Goal: Information Seeking & Learning: Learn about a topic

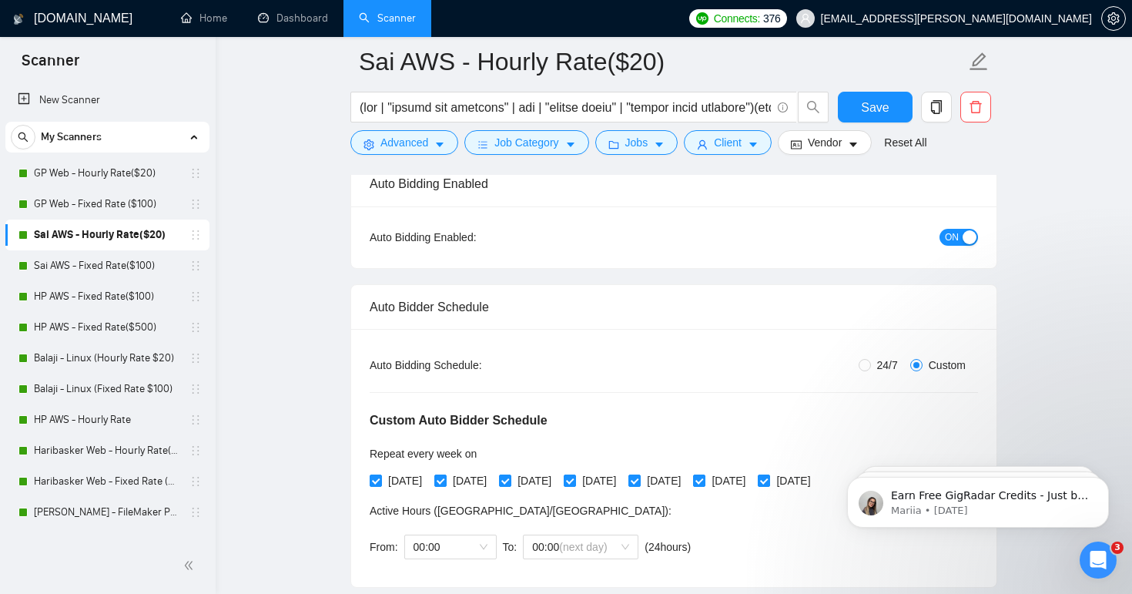
scroll to position [146, 0]
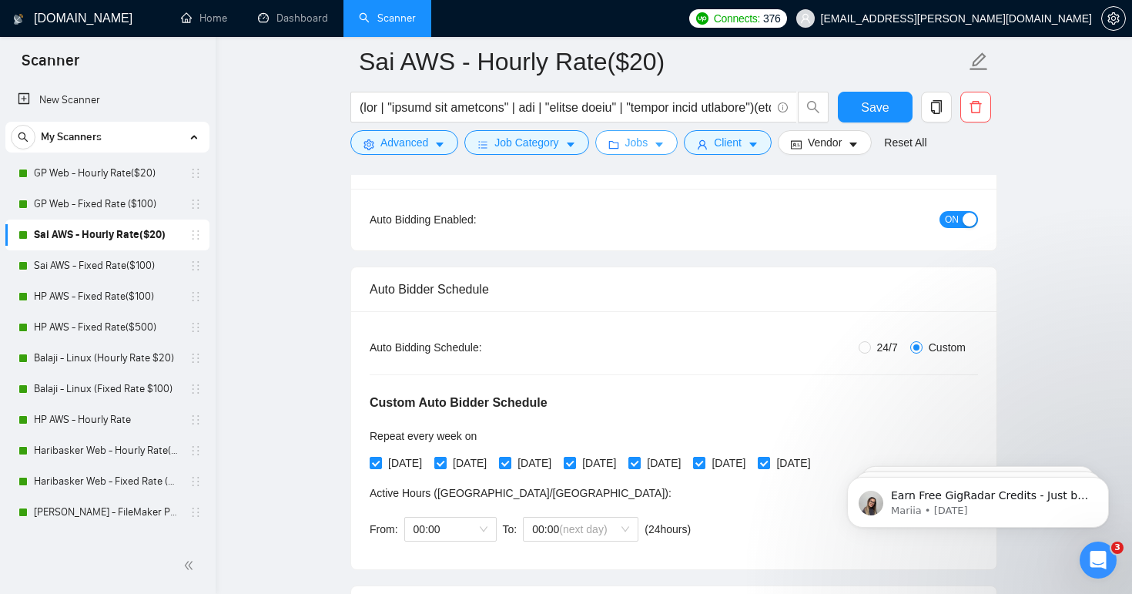
click at [648, 146] on span "Jobs" at bounding box center [636, 142] width 23 height 17
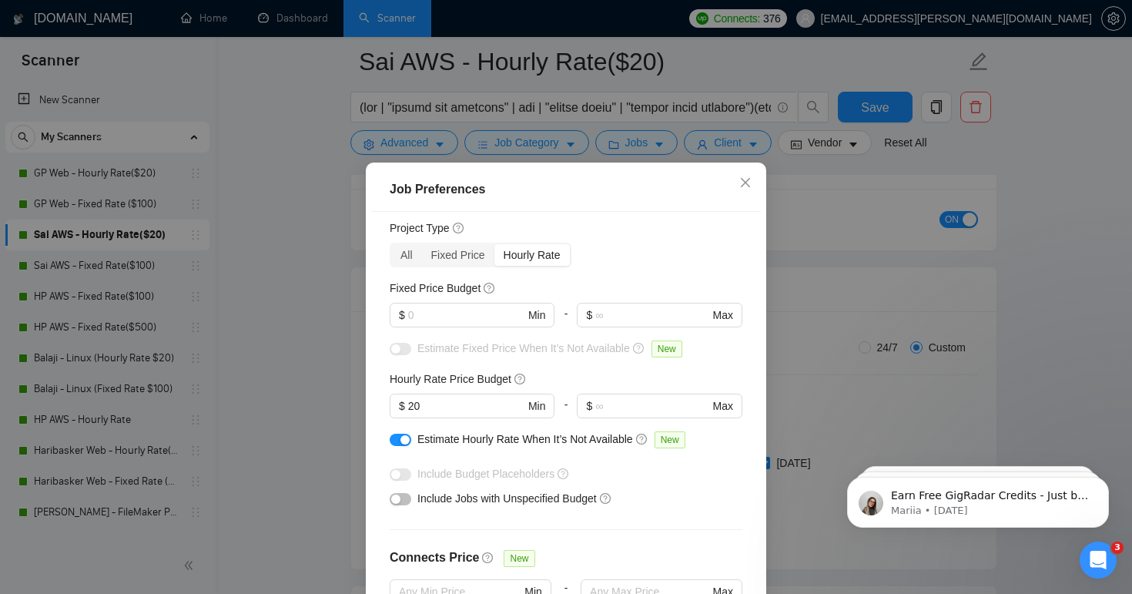
scroll to position [82, 0]
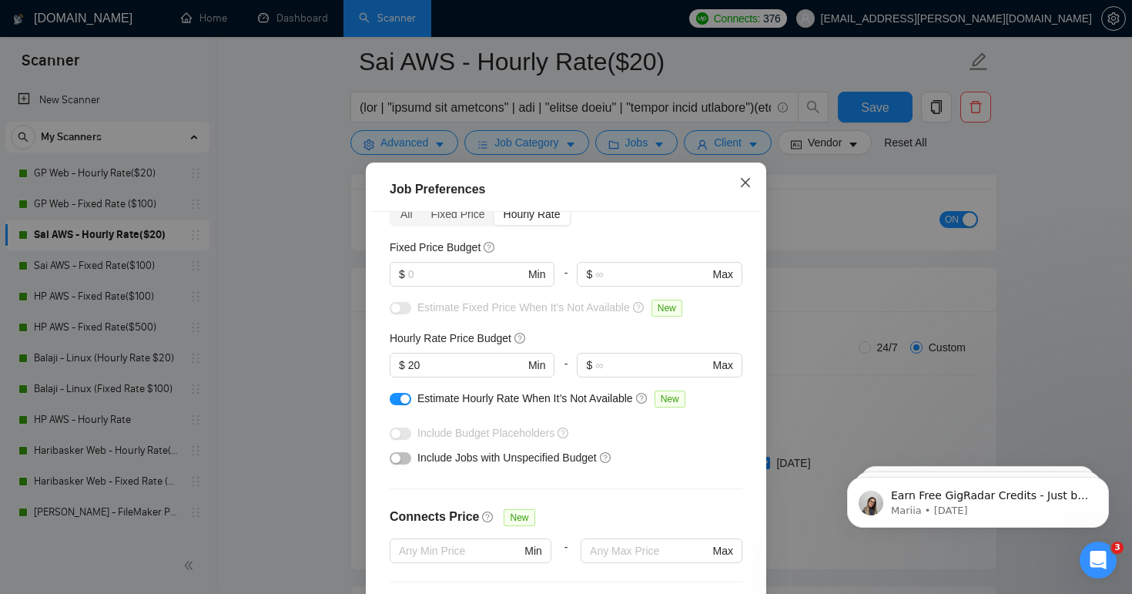
click at [747, 185] on icon "close" at bounding box center [745, 182] width 9 height 9
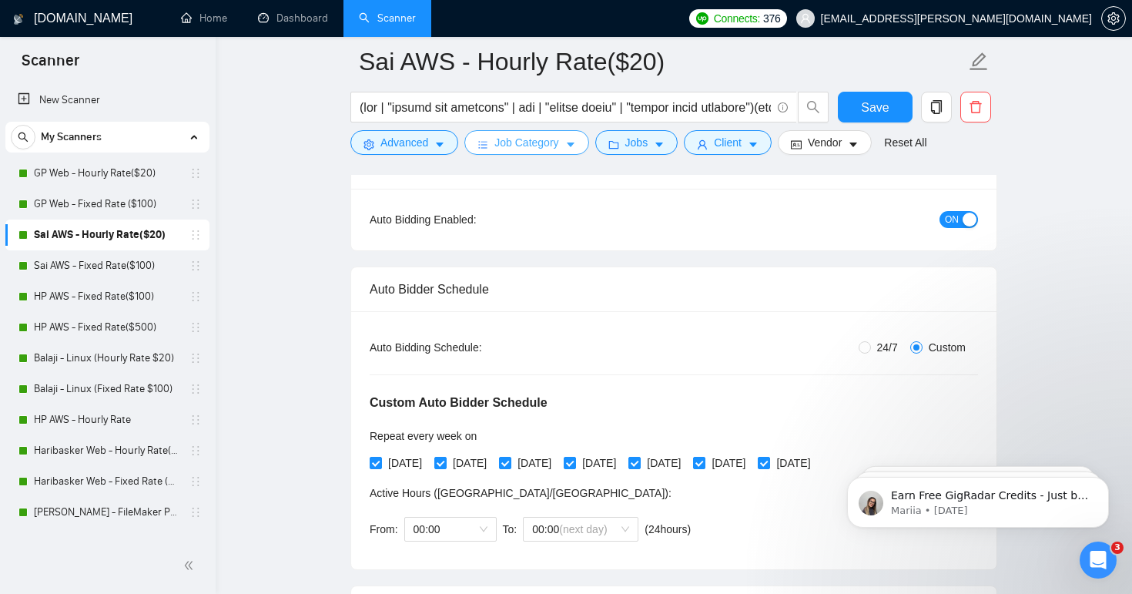
click at [564, 139] on button "Job Category" at bounding box center [526, 142] width 124 height 25
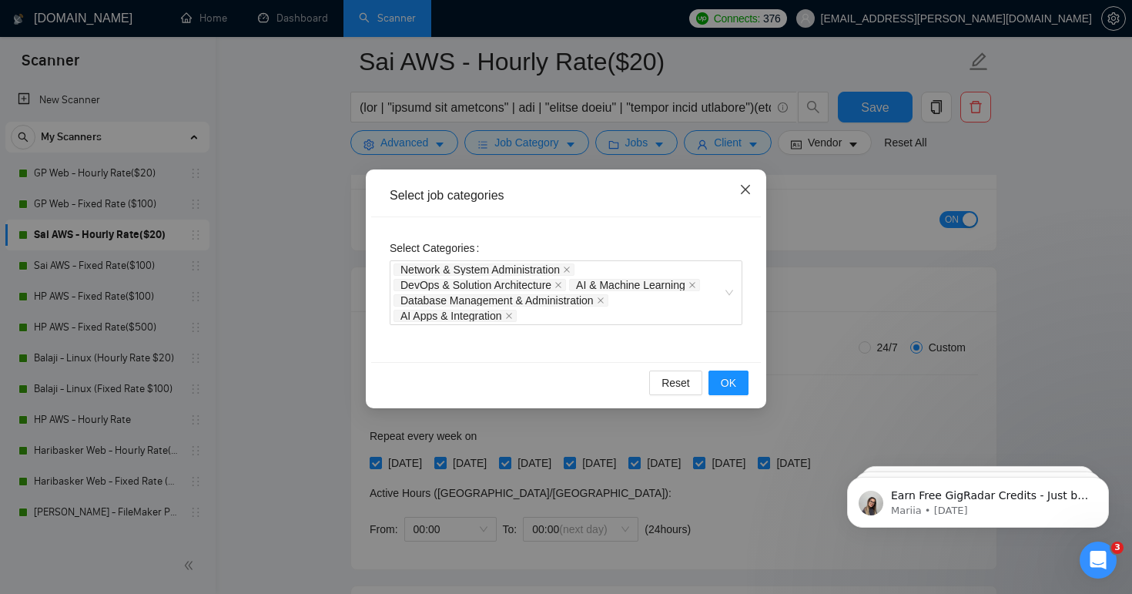
click at [752, 190] on span "Close" at bounding box center [746, 190] width 42 height 42
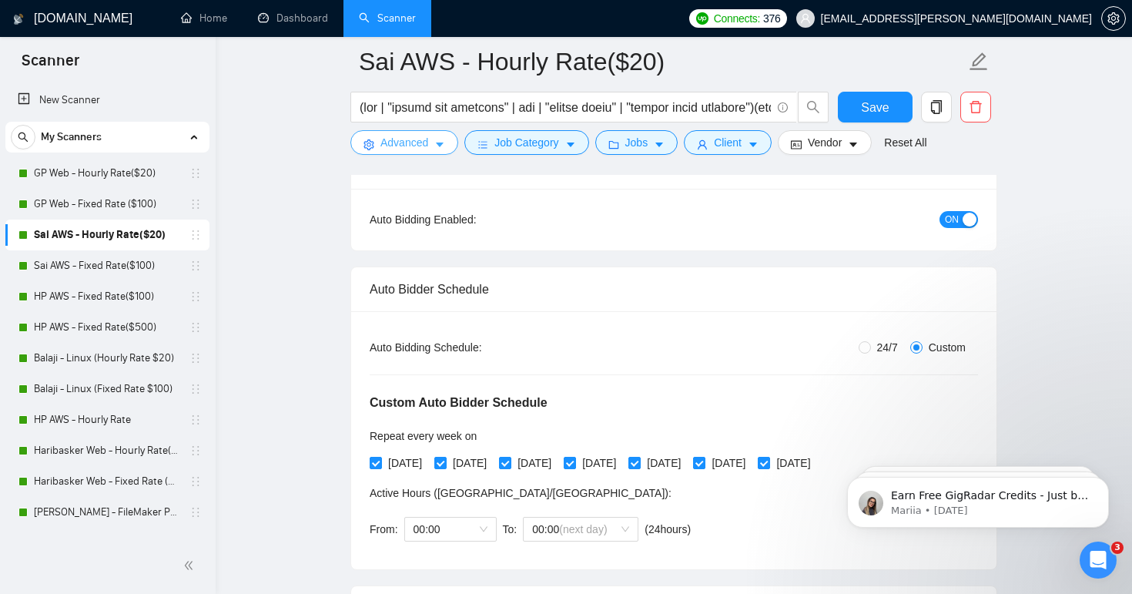
click at [436, 144] on icon "caret-down" at bounding box center [439, 144] width 11 height 11
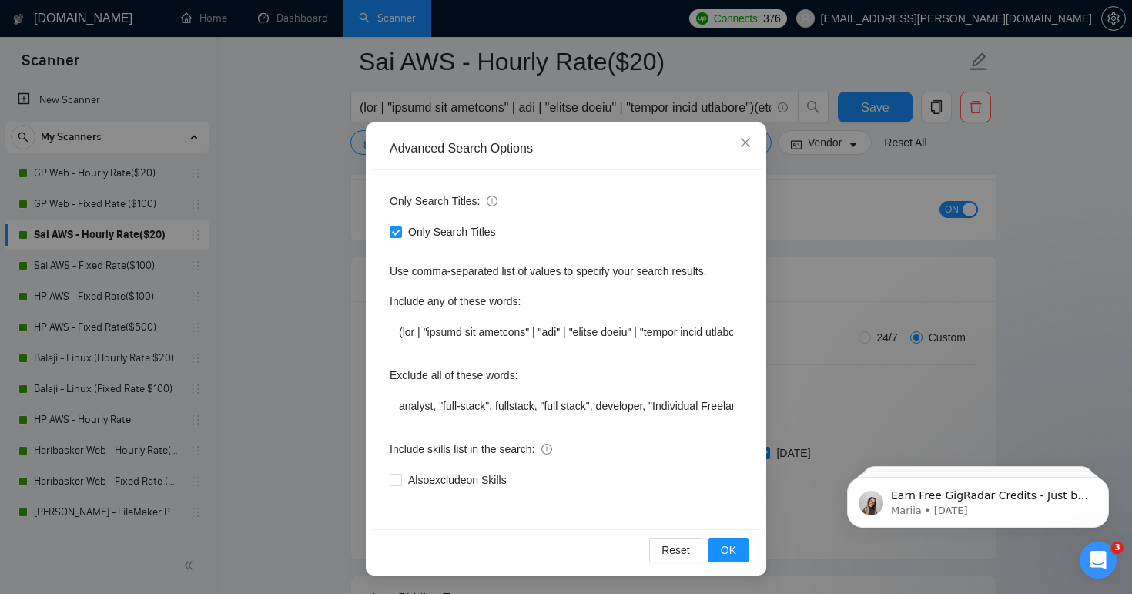
scroll to position [162, 0]
click at [746, 136] on span "Close" at bounding box center [746, 143] width 42 height 42
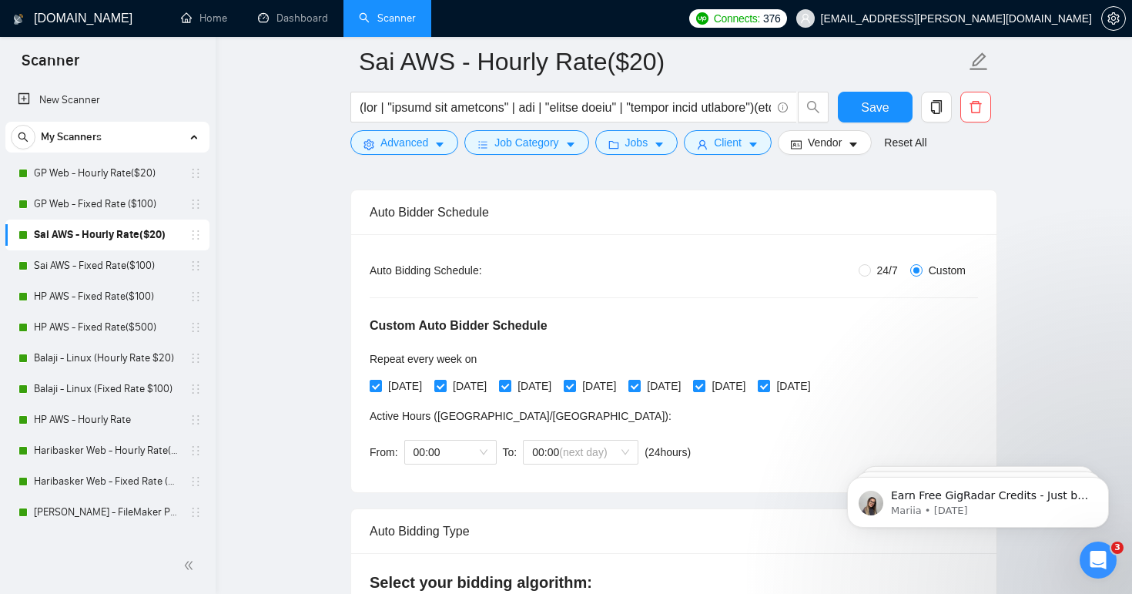
scroll to position [224, 0]
click at [833, 136] on span "Vendor" at bounding box center [825, 142] width 34 height 17
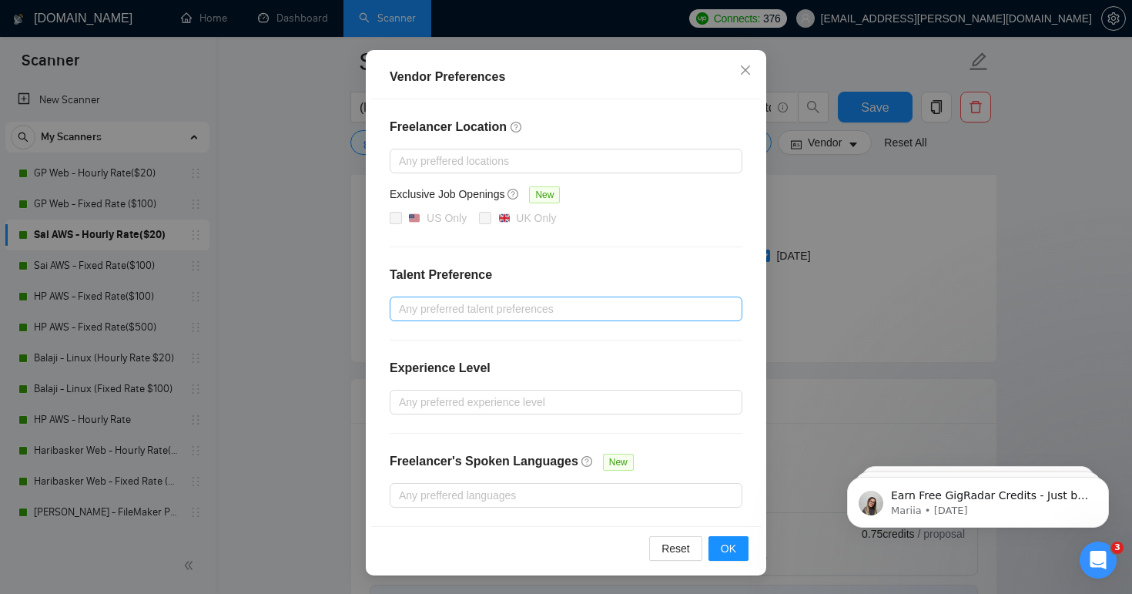
scroll to position [367, 0]
drag, startPoint x: 393, startPoint y: 367, endPoint x: 508, endPoint y: 367, distance: 115.5
click at [508, 367] on div "Experience Level" at bounding box center [566, 374] width 353 height 31
copy h4 "Experience Level"
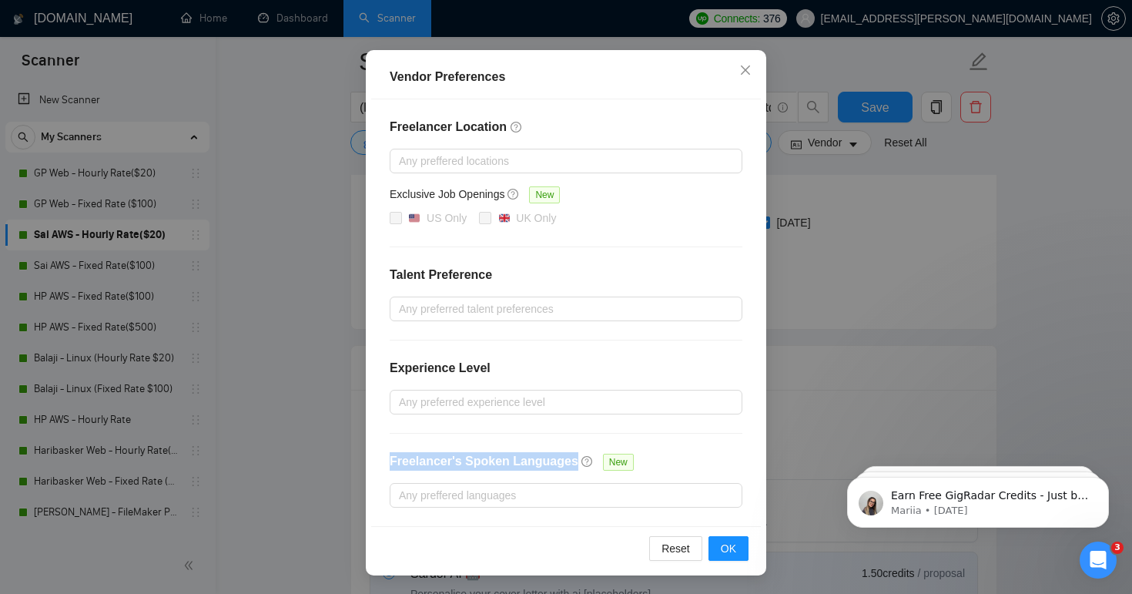
drag, startPoint x: 391, startPoint y: 460, endPoint x: 577, endPoint y: 460, distance: 185.6
click at [577, 460] on div "Freelancer's Spoken Languages New" at bounding box center [515, 467] width 250 height 31
click at [748, 73] on icon "close" at bounding box center [745, 69] width 9 height 9
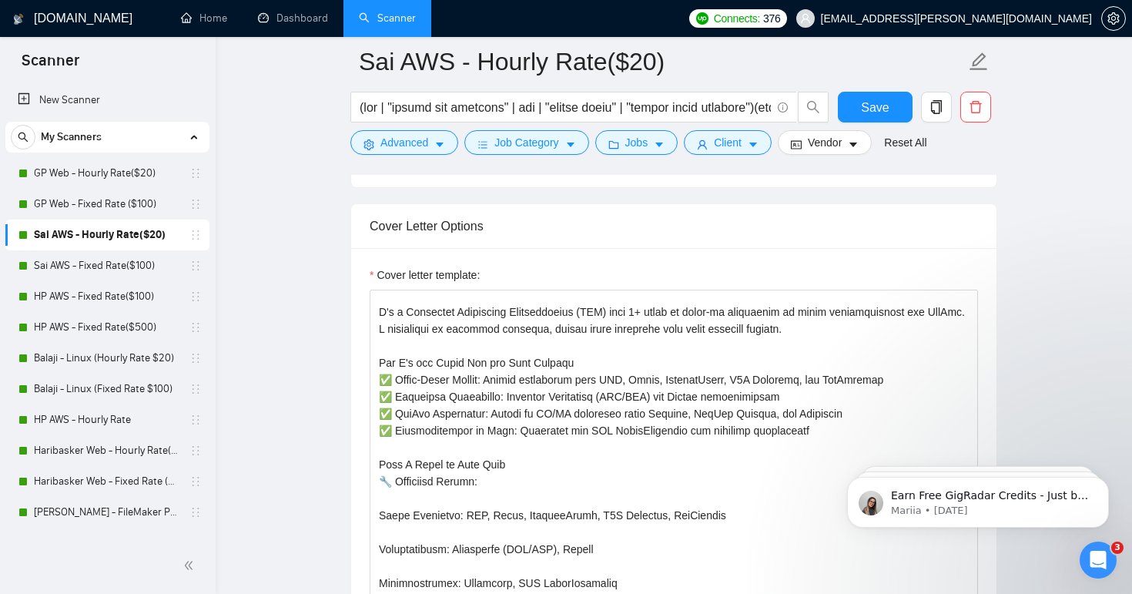
scroll to position [42, 0]
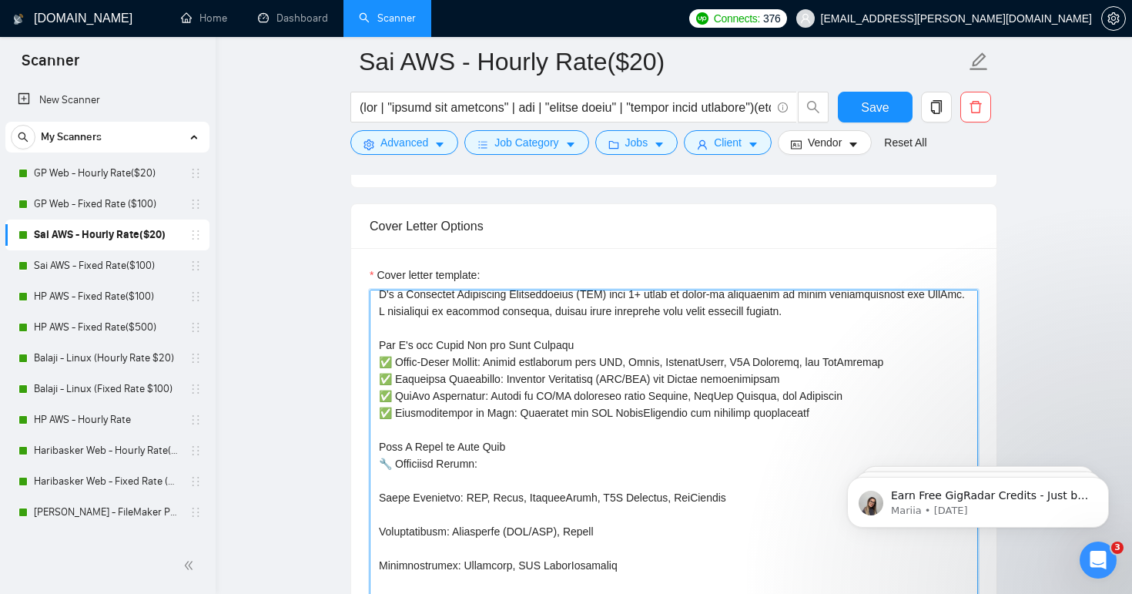
click at [527, 418] on textarea "Cover letter template:" at bounding box center [674, 463] width 608 height 346
